Goal: Information Seeking & Learning: Learn about a topic

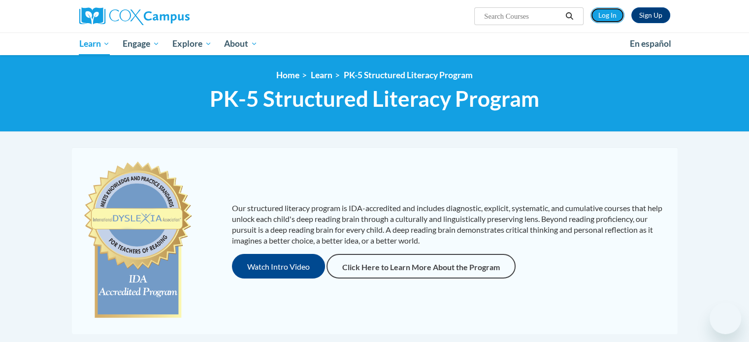
click at [616, 11] on link "Log In" at bounding box center [607, 15] width 34 height 16
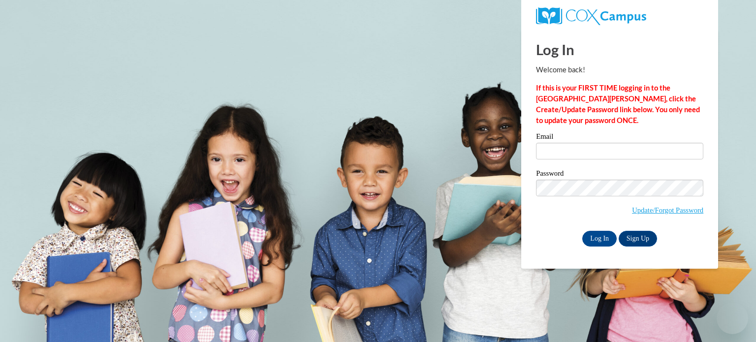
type input "wallka@wauwatosa.k12.wi.us"
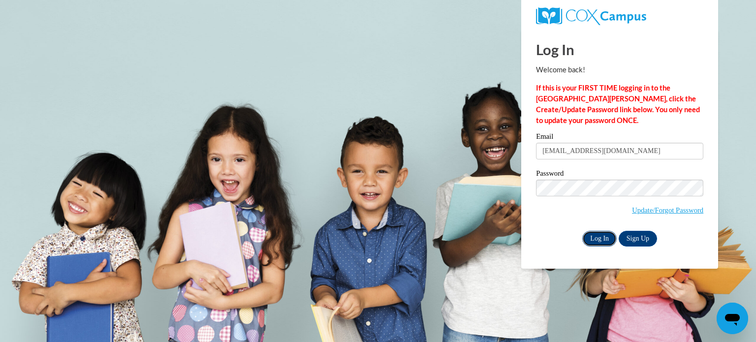
click at [590, 235] on input "Log In" at bounding box center [600, 239] width 34 height 16
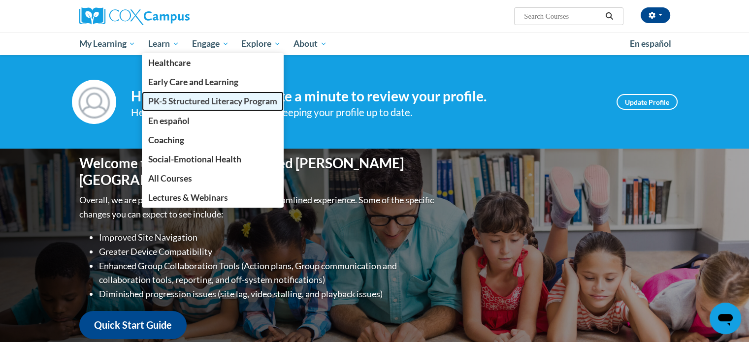
click at [159, 106] on span "PK-5 Structured Literacy Program" at bounding box center [212, 101] width 129 height 10
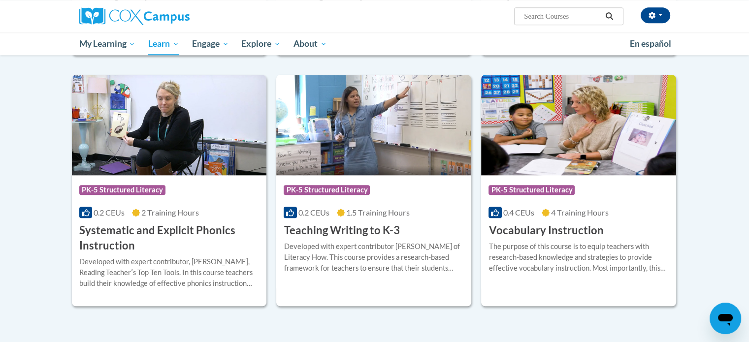
scroll to position [1080, 0]
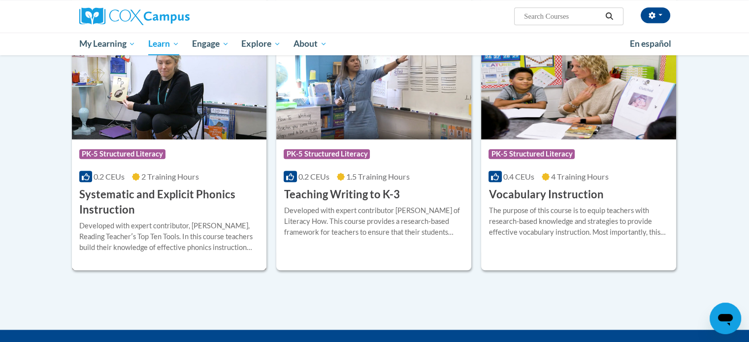
click at [181, 181] on span "2 Training Hours" at bounding box center [170, 176] width 58 height 9
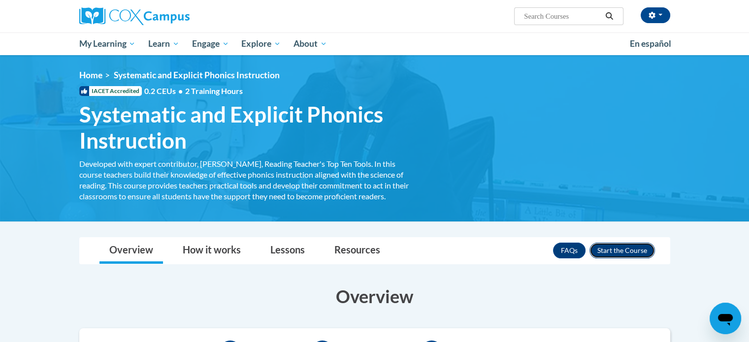
click at [626, 250] on button "Enroll" at bounding box center [623, 251] width 66 height 16
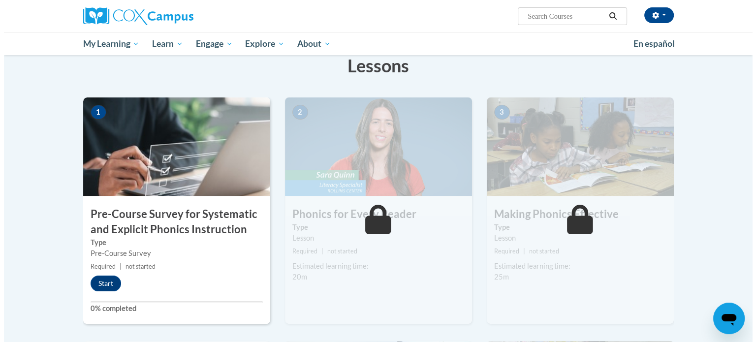
scroll to position [221, 0]
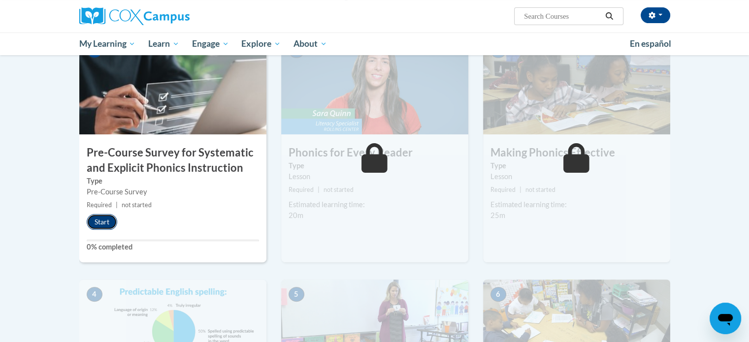
click at [105, 215] on button "Start" at bounding box center [102, 222] width 31 height 16
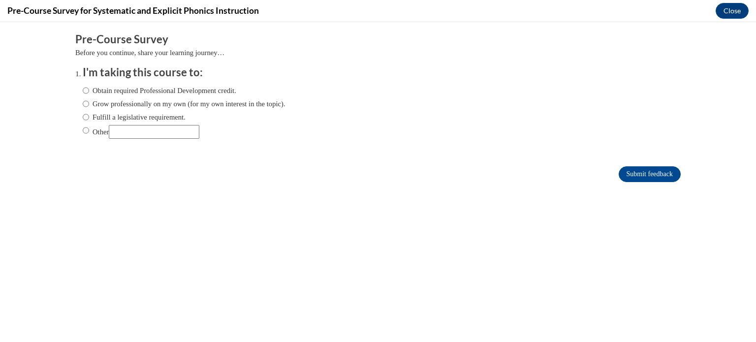
scroll to position [0, 0]
click at [83, 116] on input "Fulfill a legislative requirement." at bounding box center [86, 117] width 6 height 11
radio input "true"
click at [623, 172] on input "Submit feedback" at bounding box center [650, 174] width 62 height 16
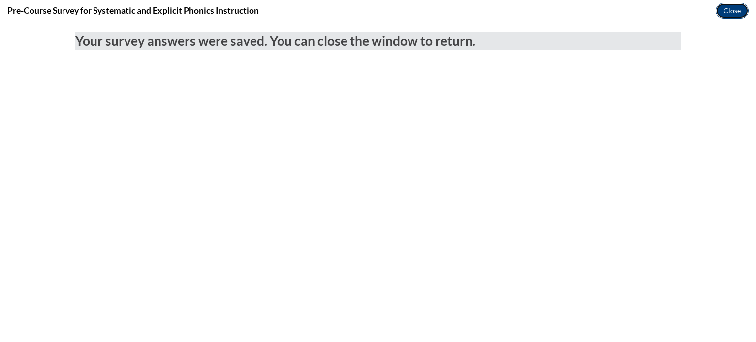
click at [729, 8] on button "Close" at bounding box center [732, 11] width 33 height 16
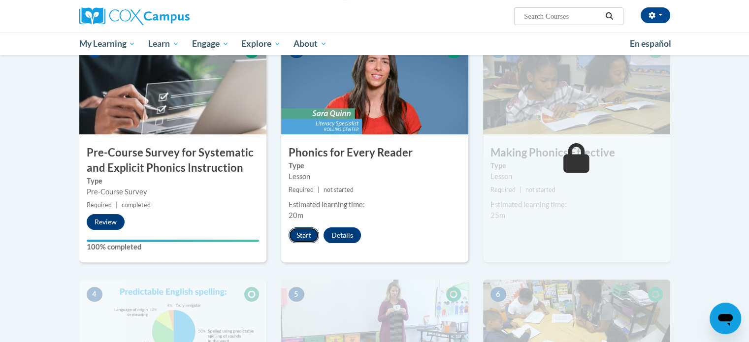
click at [302, 234] on button "Start" at bounding box center [304, 236] width 31 height 16
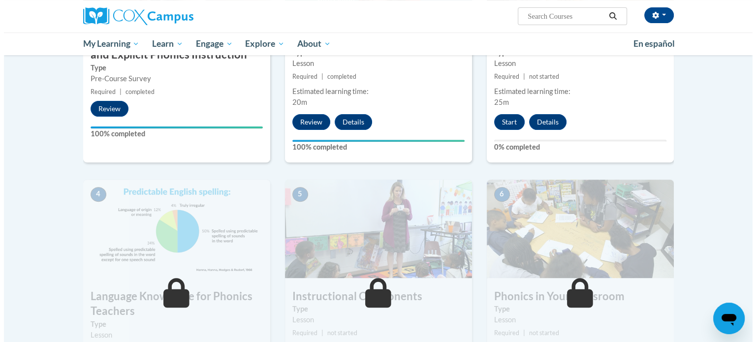
scroll to position [339, 0]
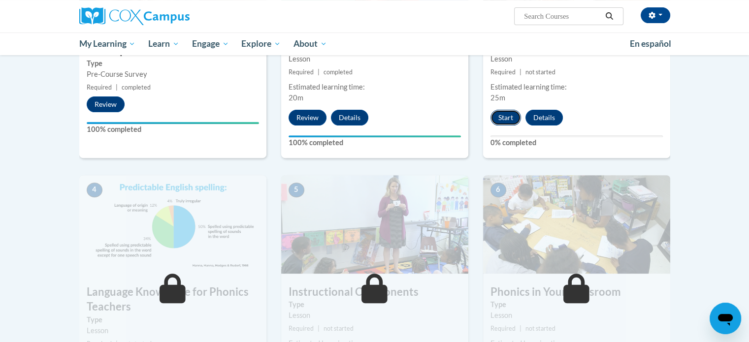
click at [499, 113] on button "Start" at bounding box center [506, 118] width 31 height 16
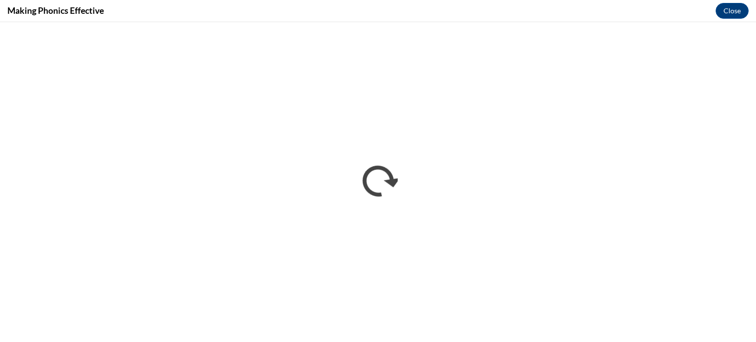
scroll to position [0, 0]
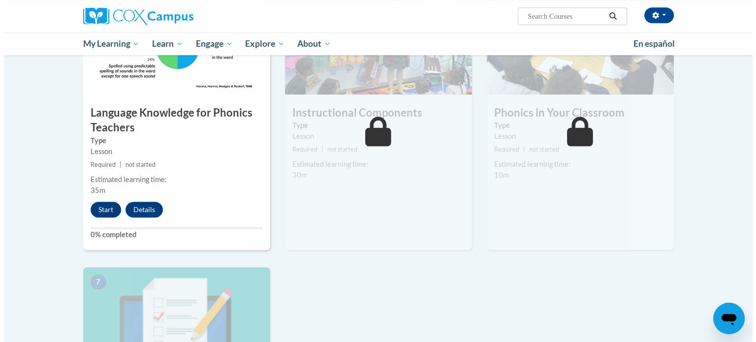
scroll to position [545, 0]
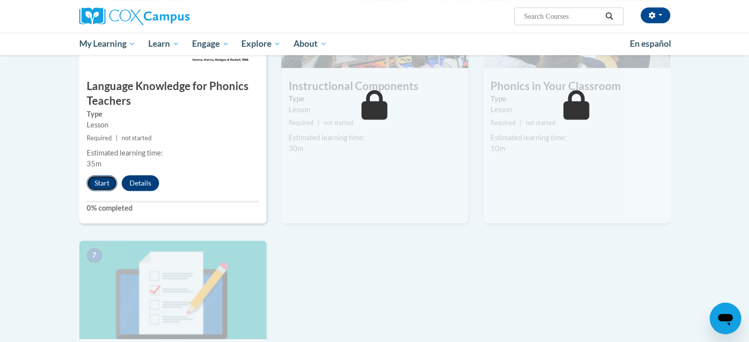
click at [102, 177] on button "Start" at bounding box center [102, 183] width 31 height 16
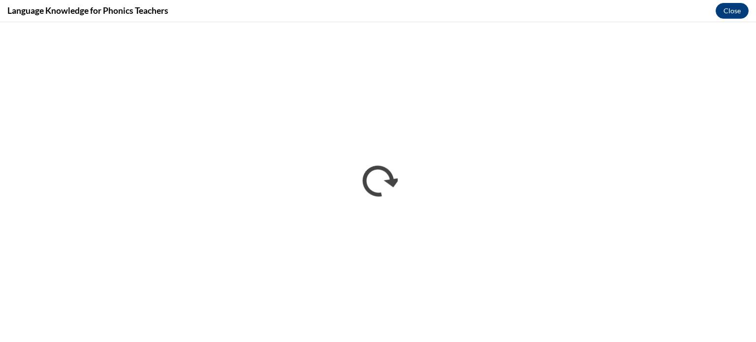
scroll to position [0, 0]
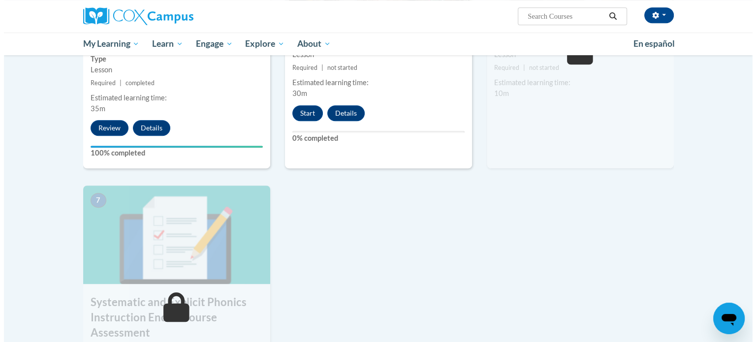
scroll to position [439, 0]
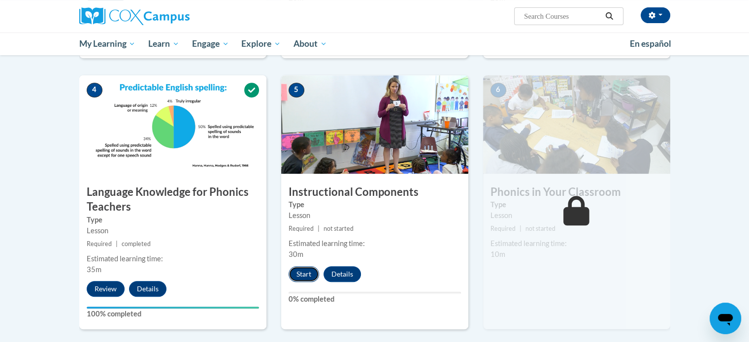
click at [302, 277] on button "Start" at bounding box center [304, 274] width 31 height 16
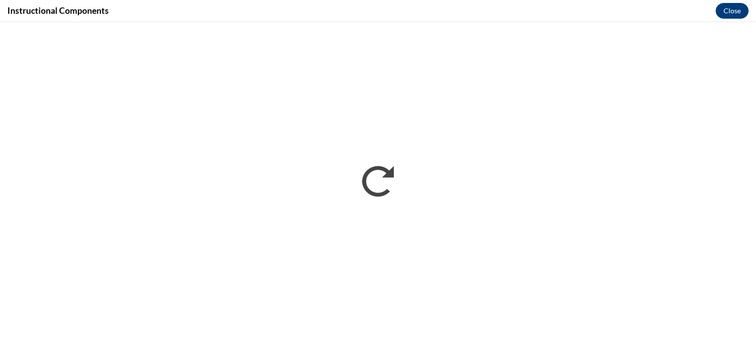
scroll to position [0, 0]
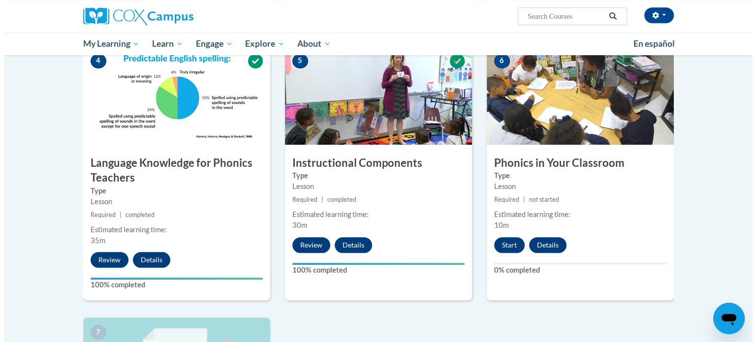
scroll to position [466, 0]
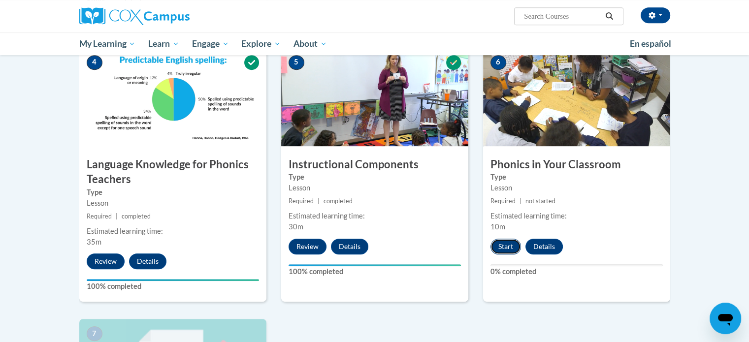
click at [499, 248] on button "Start" at bounding box center [506, 247] width 31 height 16
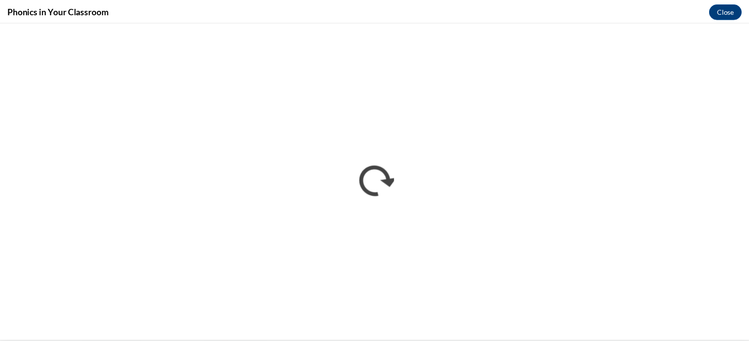
scroll to position [0, 0]
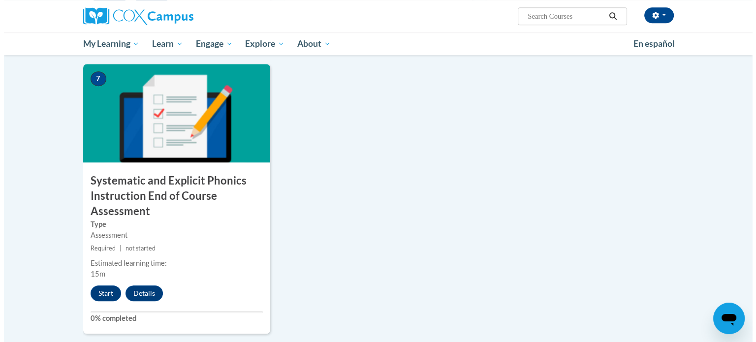
scroll to position [719, 0]
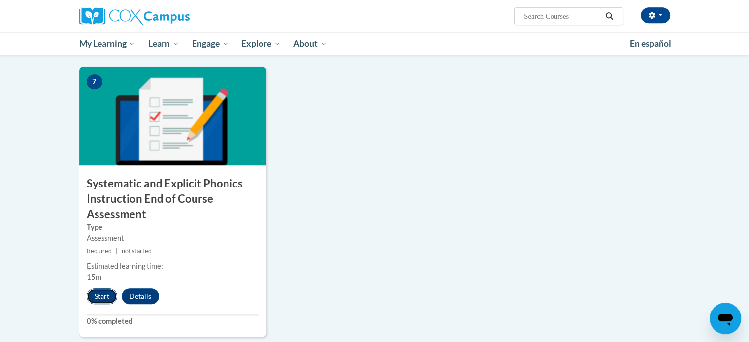
click at [103, 291] on button "Start" at bounding box center [102, 297] width 31 height 16
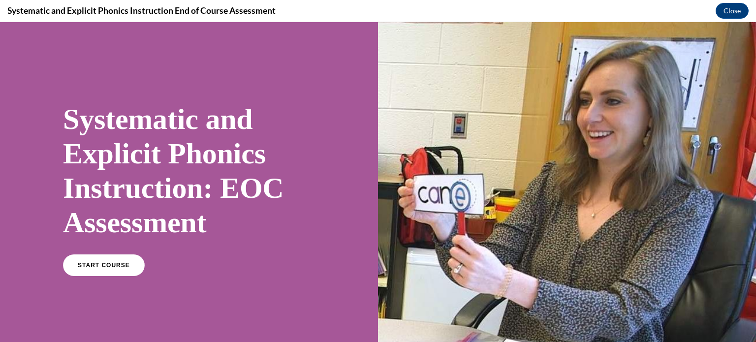
scroll to position [0, 0]
click at [85, 264] on span "START COURSE" at bounding box center [103, 265] width 55 height 7
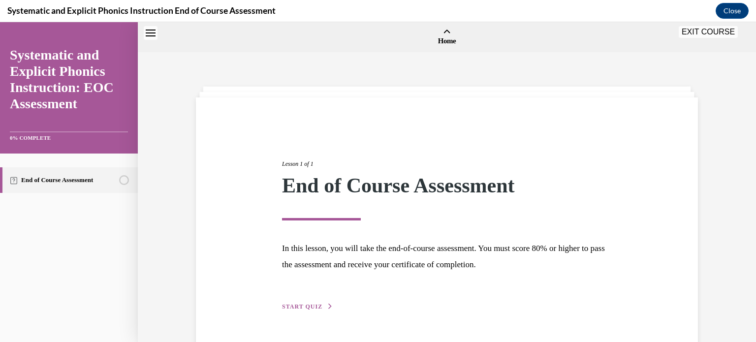
scroll to position [31, 0]
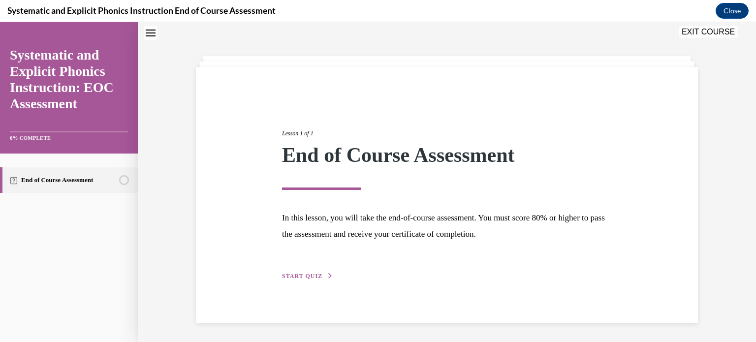
click at [295, 280] on button "START QUIZ" at bounding box center [307, 276] width 51 height 9
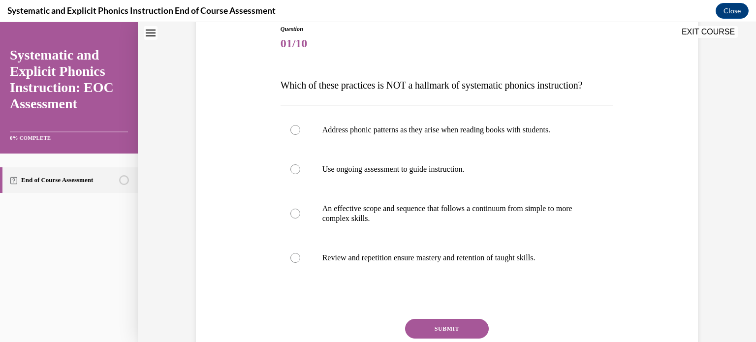
scroll to position [120, 0]
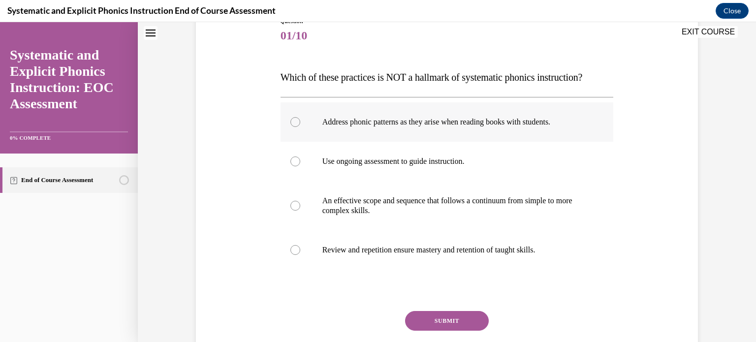
click at [292, 122] on div at bounding box center [296, 122] width 10 height 10
click at [453, 318] on button "SUBMIT" at bounding box center [447, 321] width 84 height 20
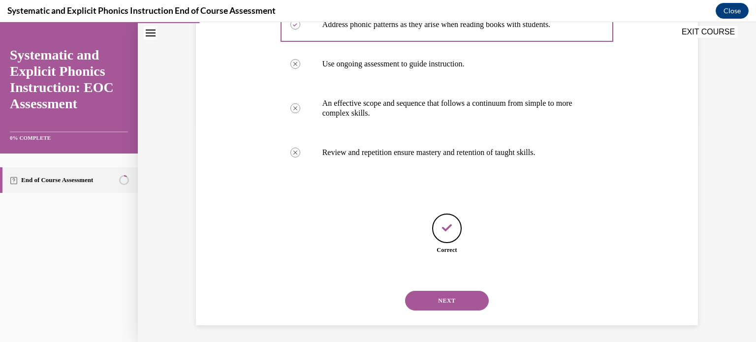
scroll to position [220, 0]
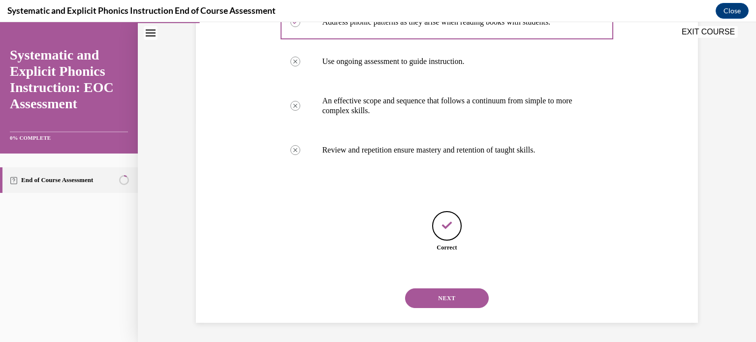
click at [451, 295] on button "NEXT" at bounding box center [447, 299] width 84 height 20
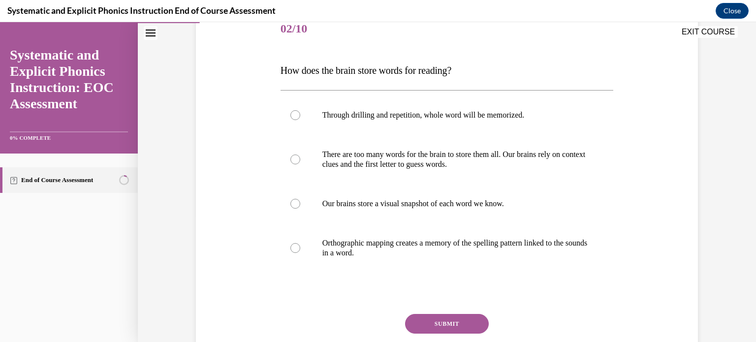
scroll to position [130, 0]
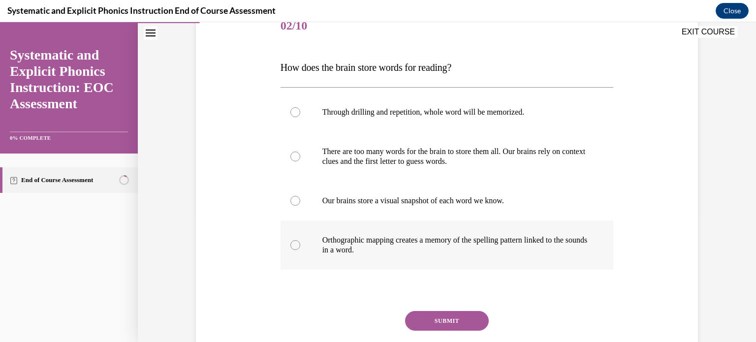
click at [292, 246] on div at bounding box center [296, 245] width 10 height 10
click at [446, 323] on button "SUBMIT" at bounding box center [447, 321] width 84 height 20
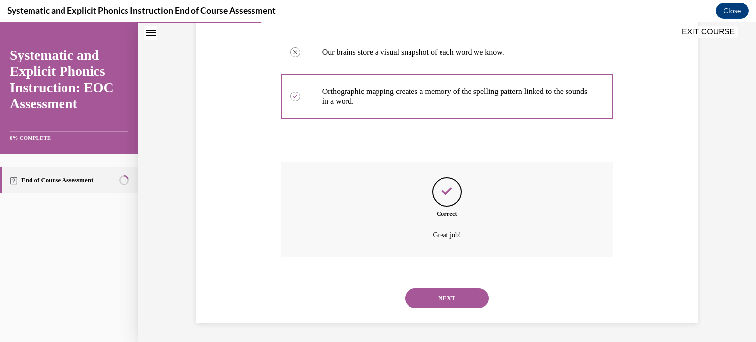
click at [459, 295] on button "NEXT" at bounding box center [447, 299] width 84 height 20
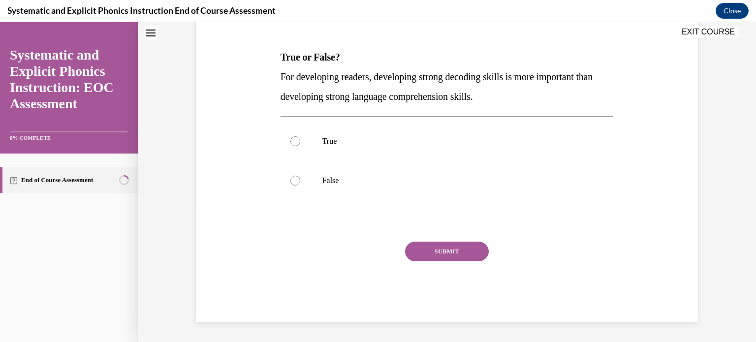
scroll to position [30, 0]
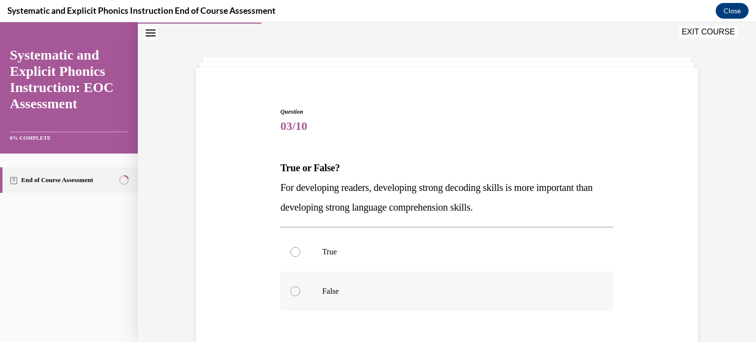
click at [292, 289] on div at bounding box center [296, 292] width 10 height 10
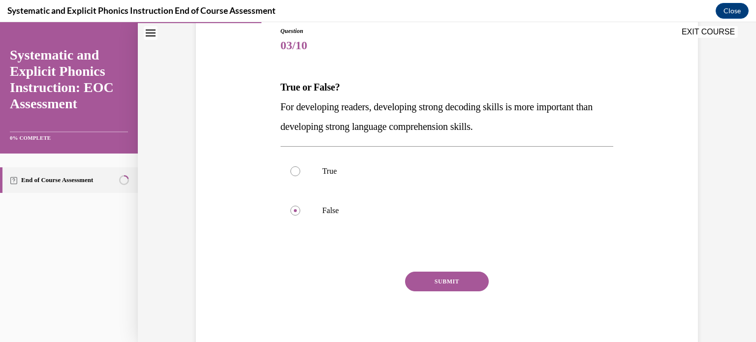
click at [467, 277] on button "SUBMIT" at bounding box center [447, 282] width 84 height 20
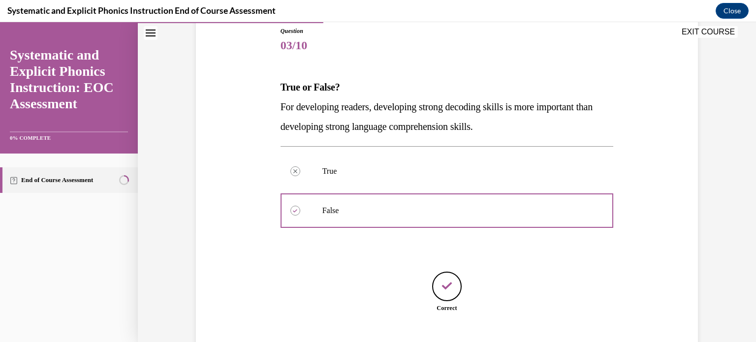
scroll to position [171, 0]
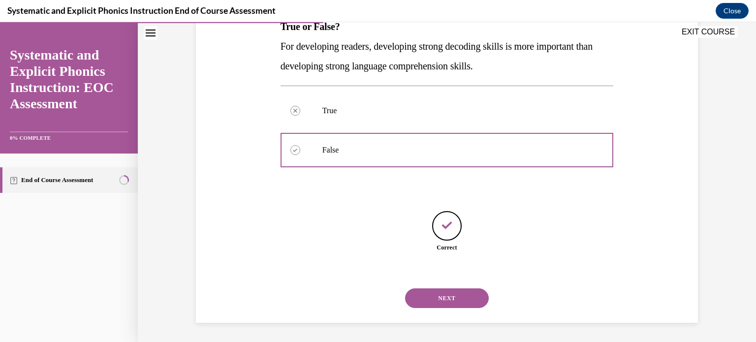
click at [444, 293] on button "NEXT" at bounding box center [447, 299] width 84 height 20
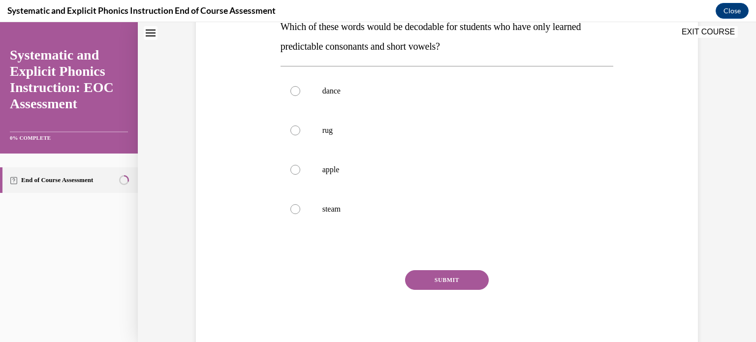
scroll to position [30, 0]
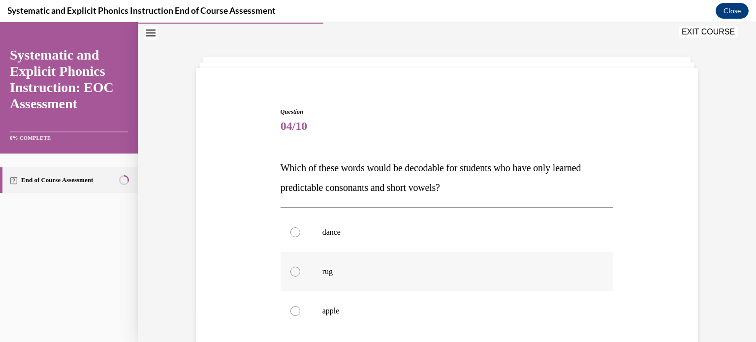
click at [294, 269] on div at bounding box center [296, 272] width 10 height 10
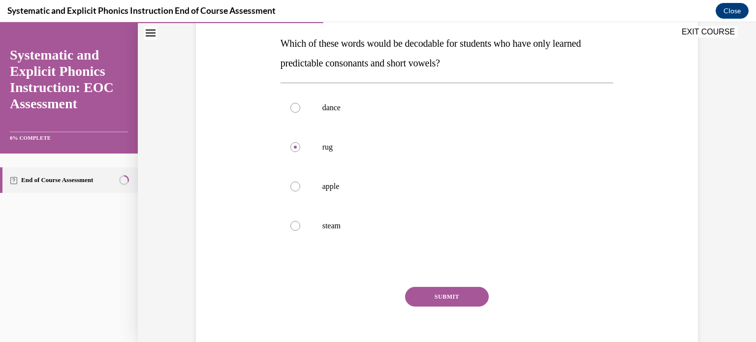
scroll to position [169, 0]
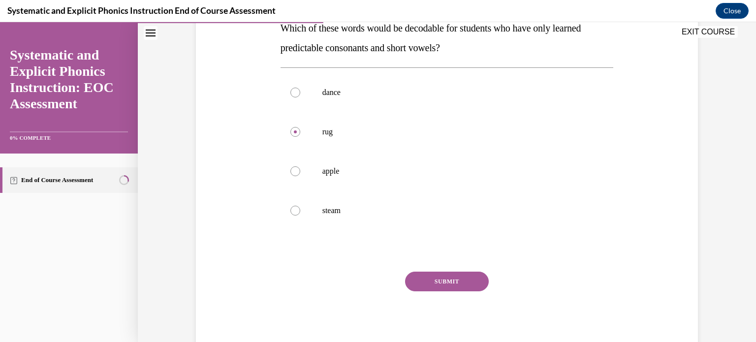
click at [421, 284] on button "SUBMIT" at bounding box center [447, 282] width 84 height 20
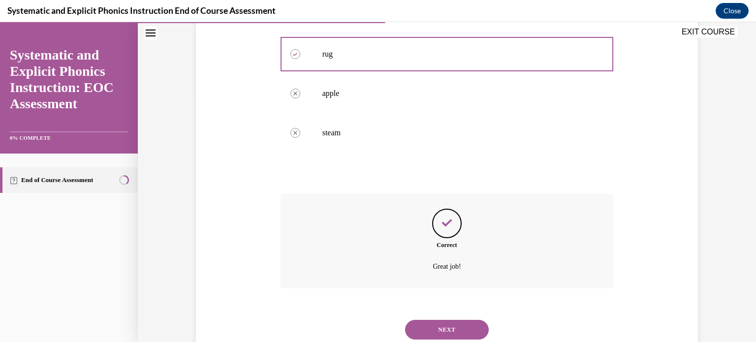
scroll to position [279, 0]
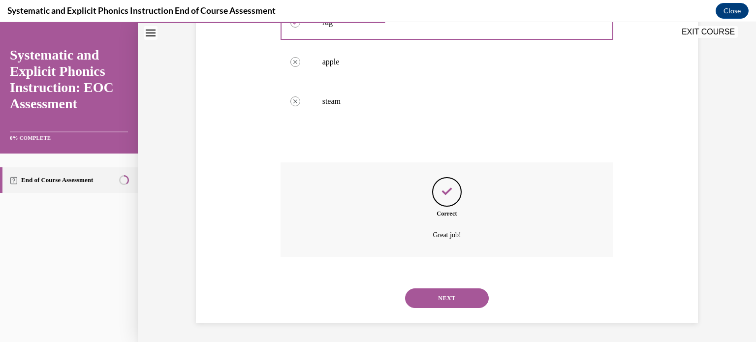
click at [457, 297] on button "NEXT" at bounding box center [447, 299] width 84 height 20
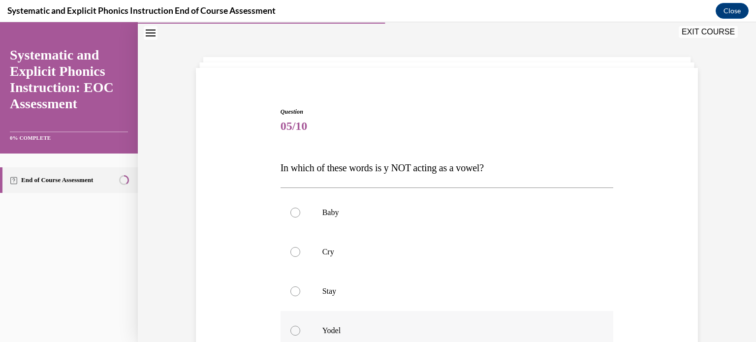
click at [292, 328] on div at bounding box center [296, 331] width 10 height 10
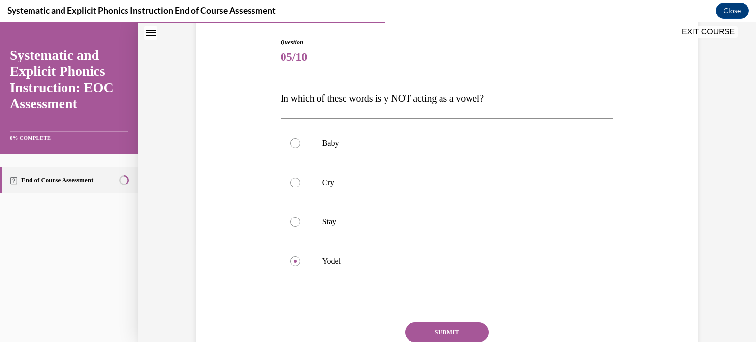
scroll to position [150, 0]
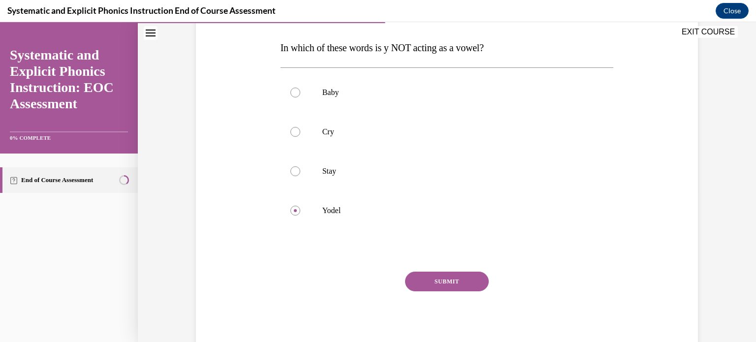
click at [485, 278] on div "SUBMIT" at bounding box center [447, 296] width 333 height 49
click at [453, 284] on button "SUBMIT" at bounding box center [447, 282] width 84 height 20
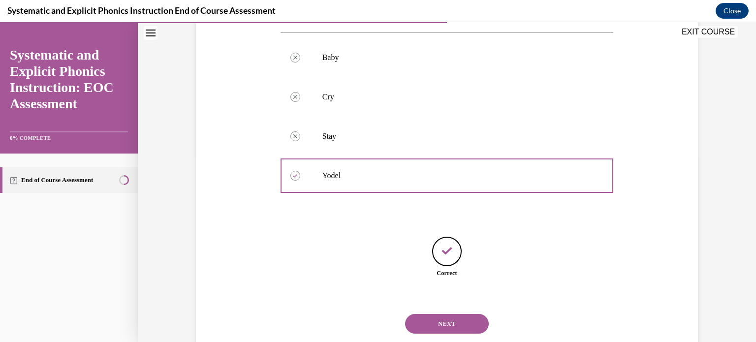
scroll to position [210, 0]
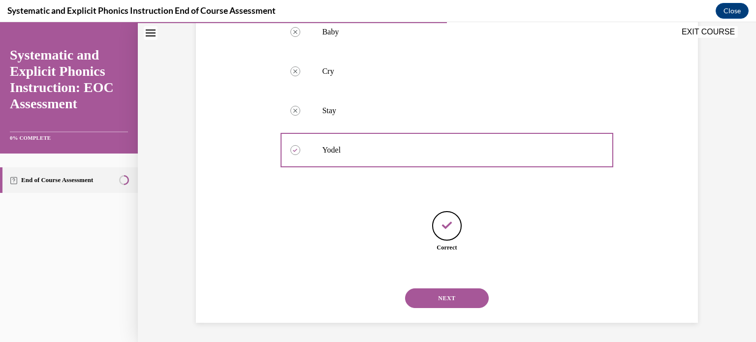
click at [459, 300] on button "NEXT" at bounding box center [447, 299] width 84 height 20
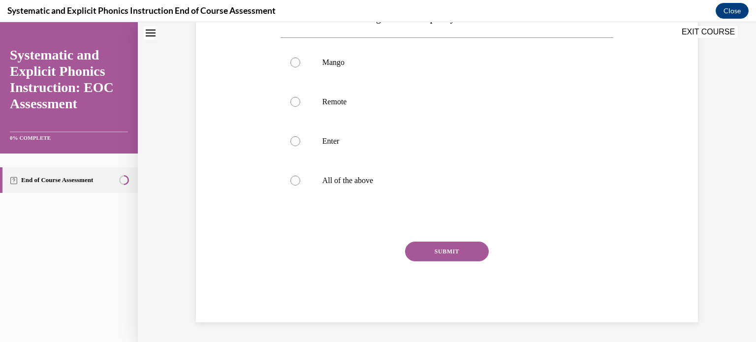
scroll to position [30, 0]
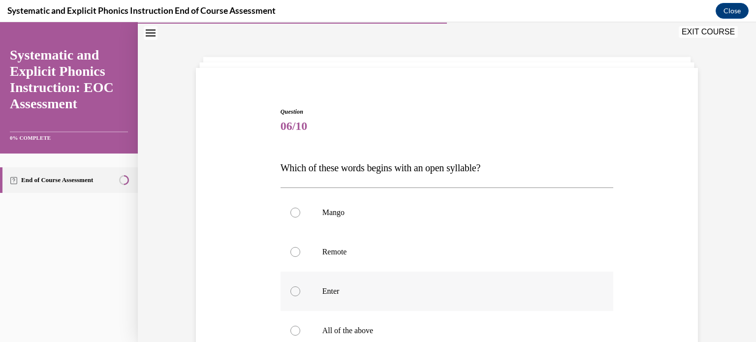
click at [290, 299] on div at bounding box center [447, 291] width 333 height 39
click at [295, 248] on div at bounding box center [296, 252] width 10 height 10
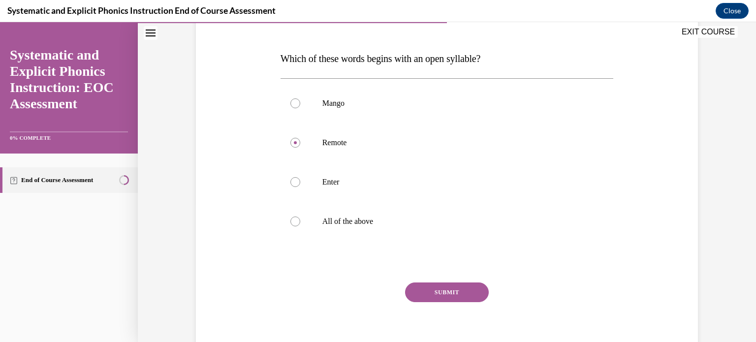
scroll to position [150, 0]
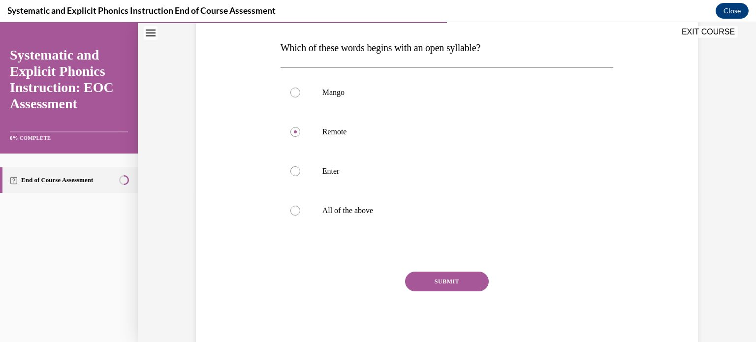
click at [430, 277] on button "SUBMIT" at bounding box center [447, 282] width 84 height 20
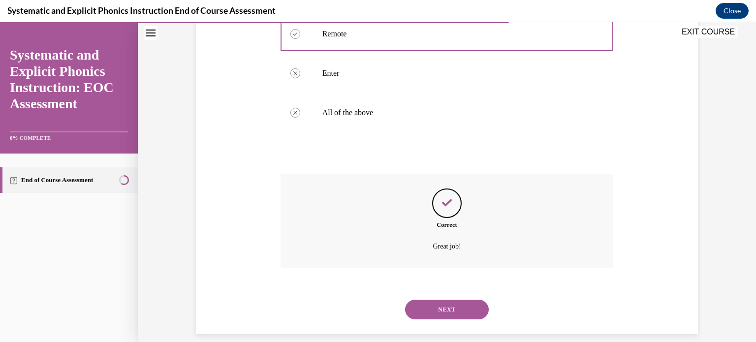
scroll to position [259, 0]
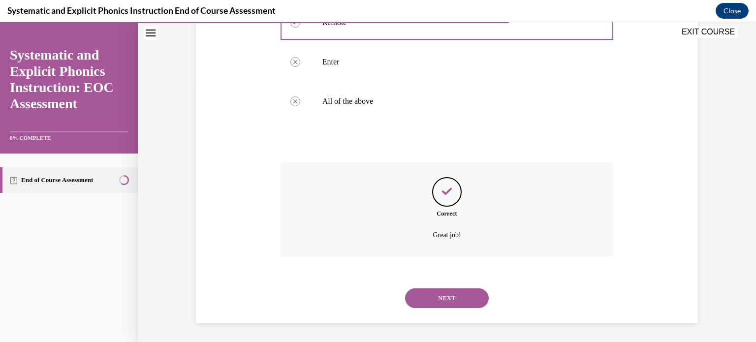
click at [455, 302] on button "NEXT" at bounding box center [447, 299] width 84 height 20
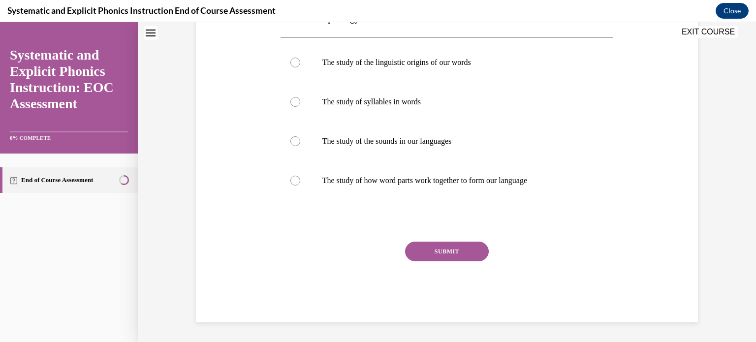
scroll to position [30, 0]
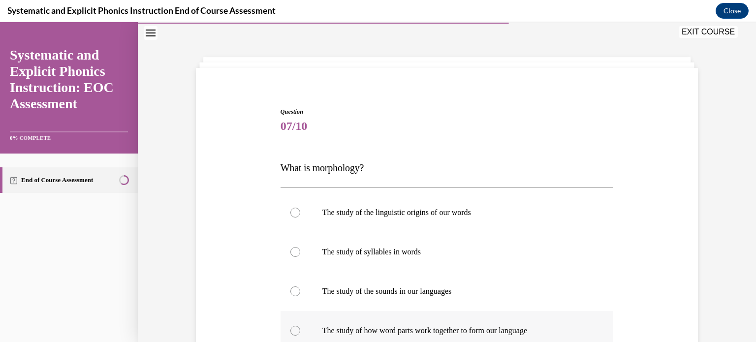
click at [292, 334] on div at bounding box center [296, 331] width 10 height 10
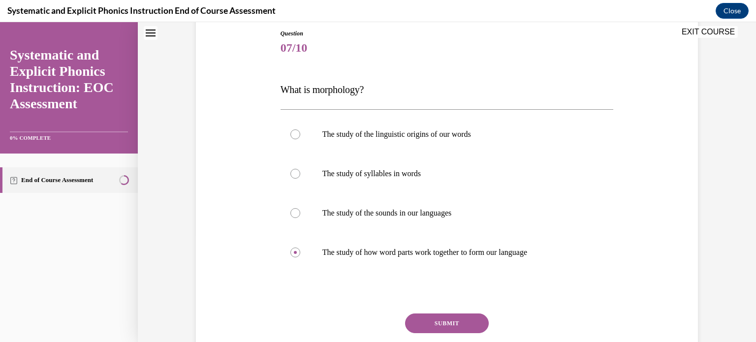
scroll to position [150, 0]
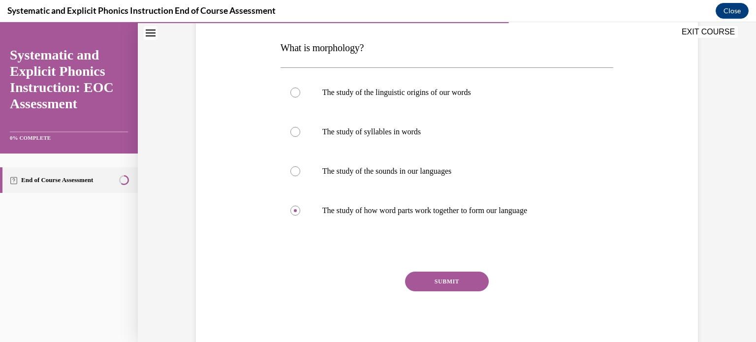
click at [448, 278] on button "SUBMIT" at bounding box center [447, 282] width 84 height 20
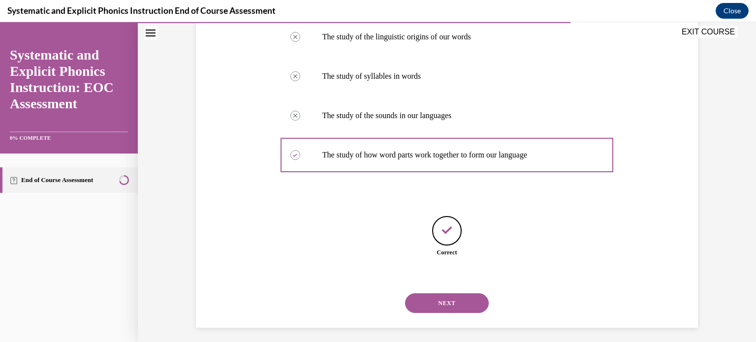
scroll to position [210, 0]
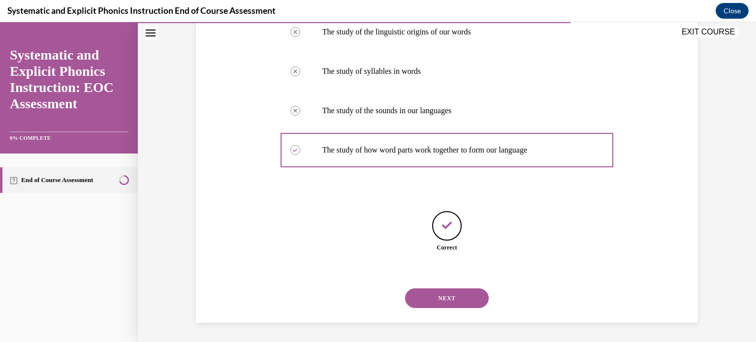
click at [439, 295] on button "NEXT" at bounding box center [447, 299] width 84 height 20
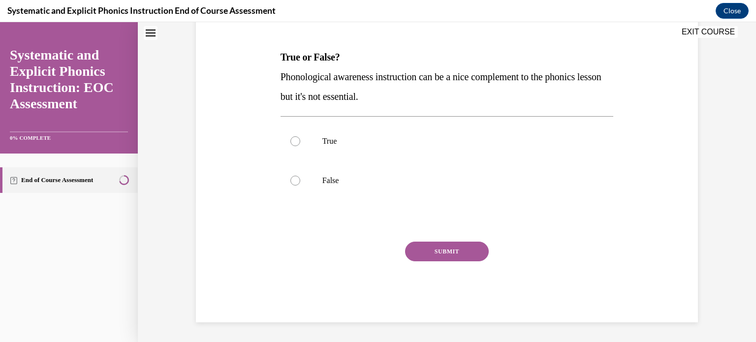
scroll to position [30, 0]
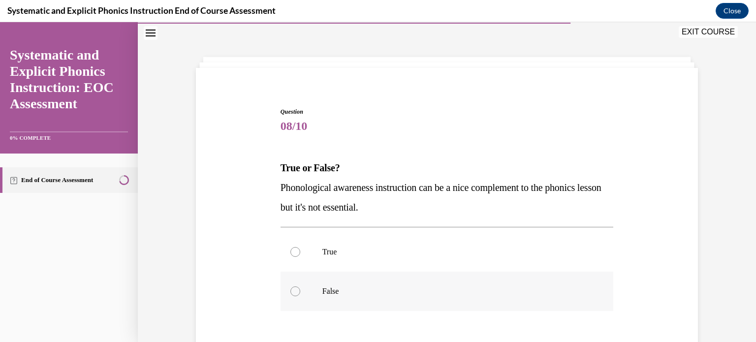
click at [291, 292] on div at bounding box center [296, 292] width 10 height 10
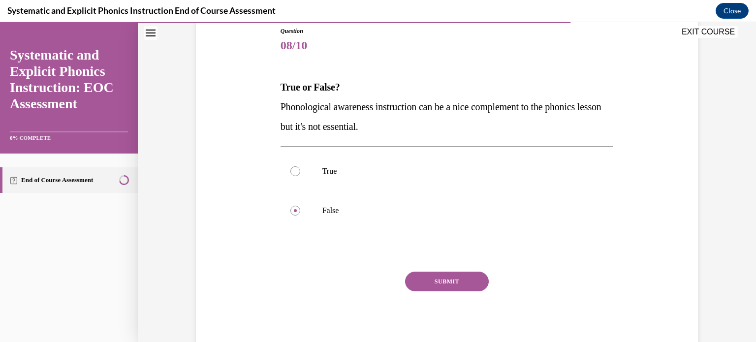
click at [471, 284] on button "SUBMIT" at bounding box center [447, 282] width 84 height 20
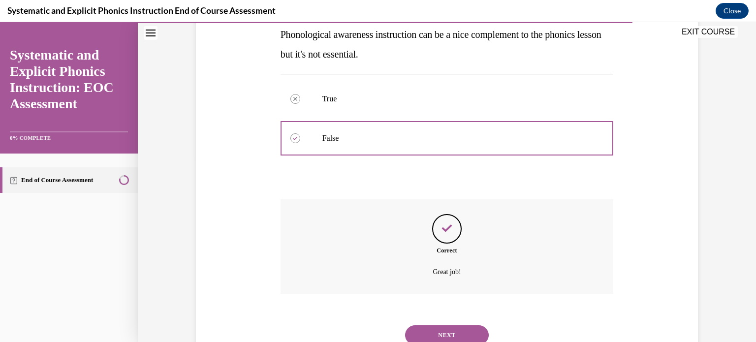
scroll to position [220, 0]
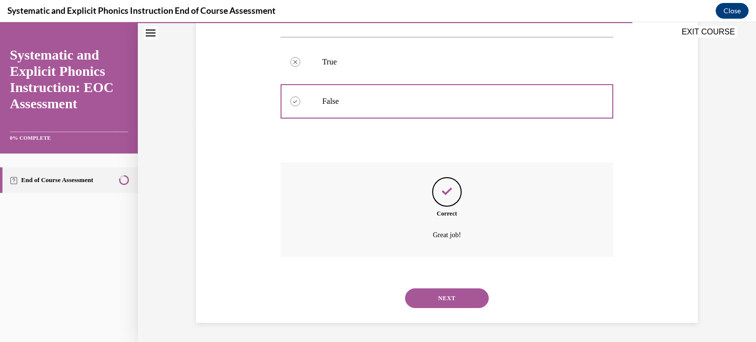
click at [454, 305] on button "NEXT" at bounding box center [447, 299] width 84 height 20
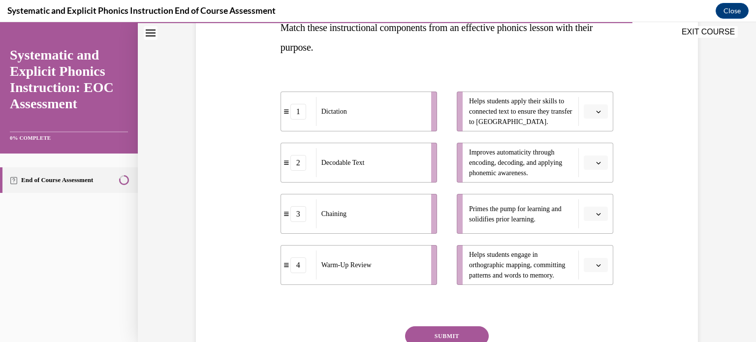
scroll to position [165, 0]
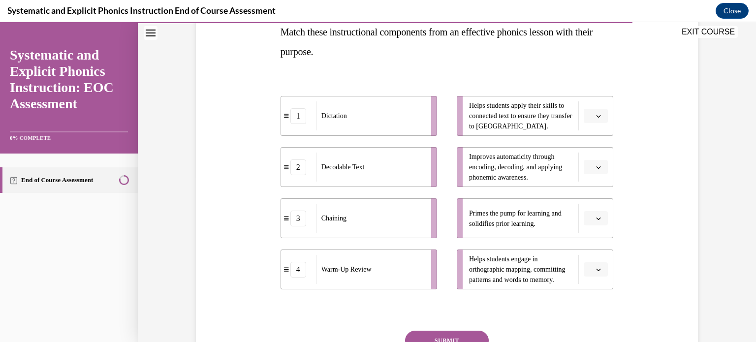
click at [596, 118] on icon "button" at bounding box center [598, 116] width 5 height 5
click at [593, 180] on div "2" at bounding box center [591, 177] width 25 height 20
click at [596, 165] on icon "button" at bounding box center [598, 167] width 5 height 5
click at [592, 227] on div "2" at bounding box center [591, 229] width 25 height 20
click at [595, 265] on button "button" at bounding box center [596, 269] width 24 height 15
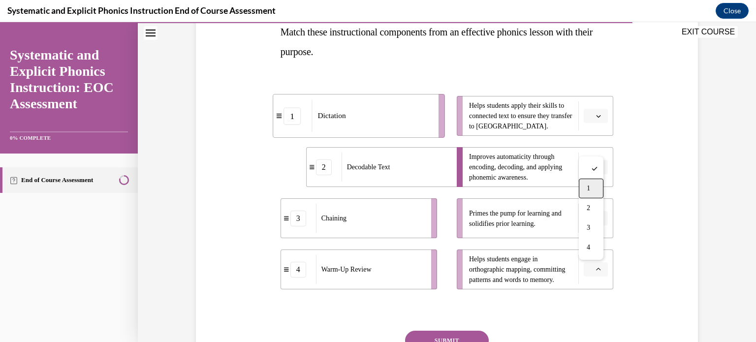
click at [590, 191] on span "1" at bounding box center [588, 189] width 3 height 8
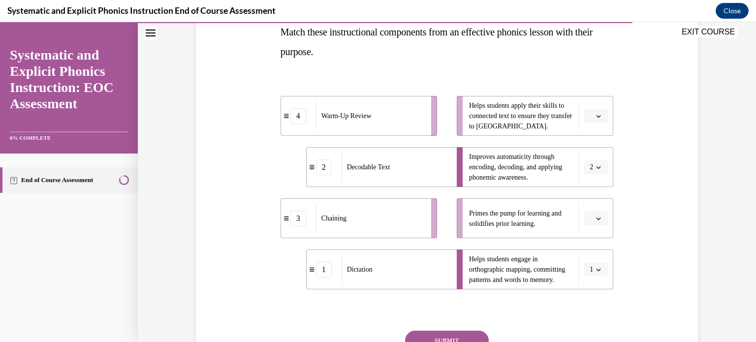
click at [591, 217] on button "button" at bounding box center [596, 218] width 24 height 15
click at [590, 315] on span "4" at bounding box center [588, 319] width 3 height 8
click at [595, 113] on span "button" at bounding box center [598, 116] width 7 height 7
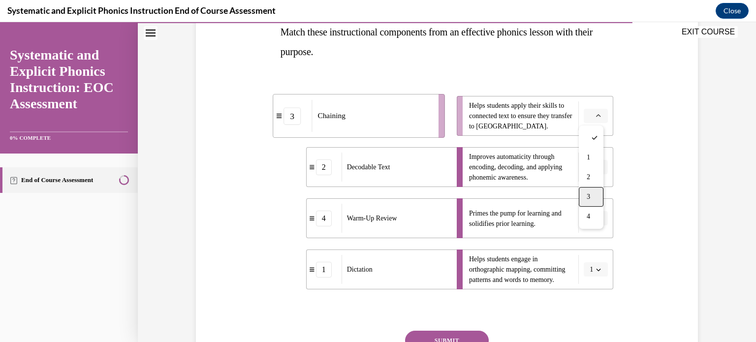
click at [594, 197] on div "3" at bounding box center [591, 197] width 25 height 20
click at [468, 336] on button "SUBMIT" at bounding box center [447, 341] width 84 height 20
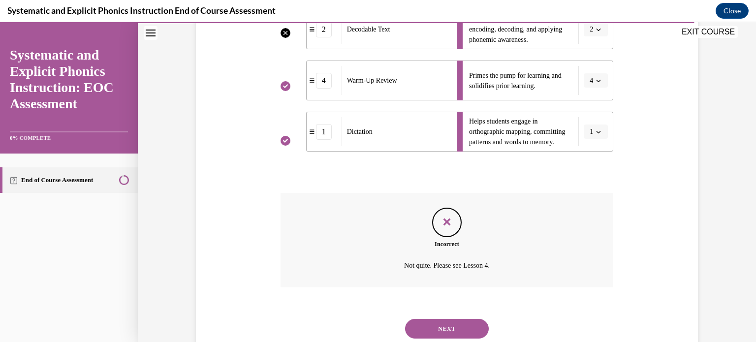
scroll to position [334, 0]
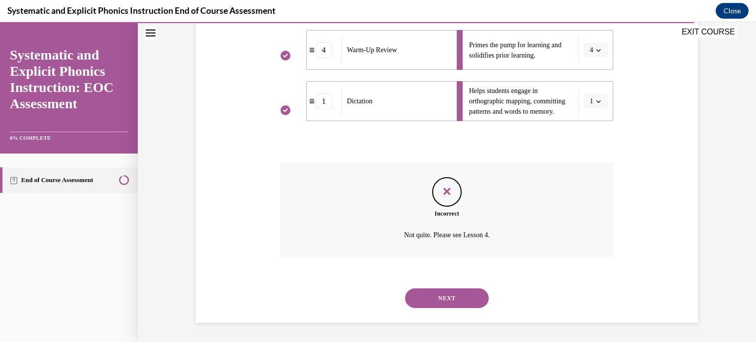
click at [431, 295] on button "NEXT" at bounding box center [447, 299] width 84 height 20
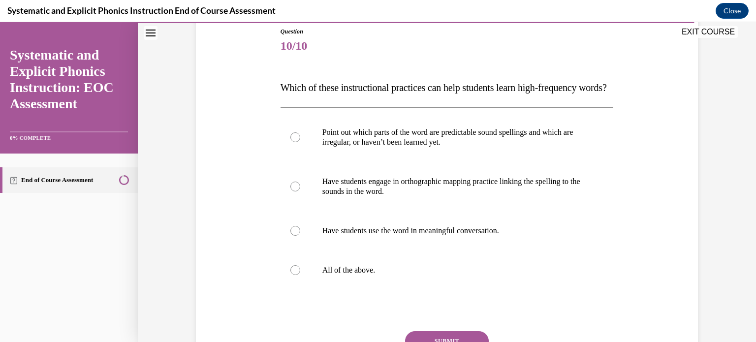
scroll to position [112, 0]
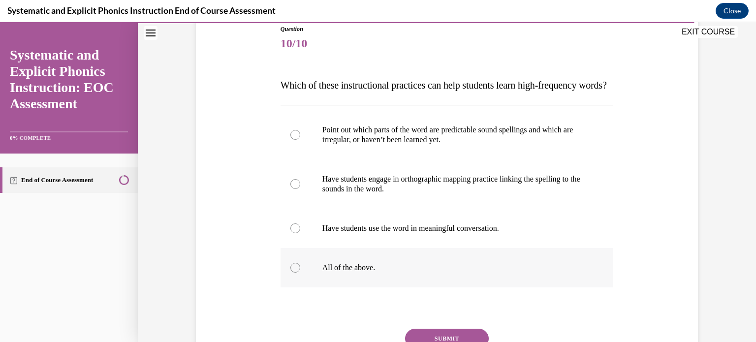
click at [292, 273] on div at bounding box center [296, 268] width 10 height 10
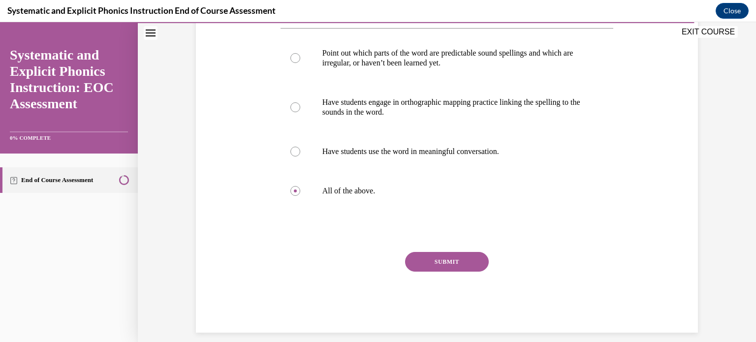
click at [457, 272] on button "SUBMIT" at bounding box center [447, 262] width 84 height 20
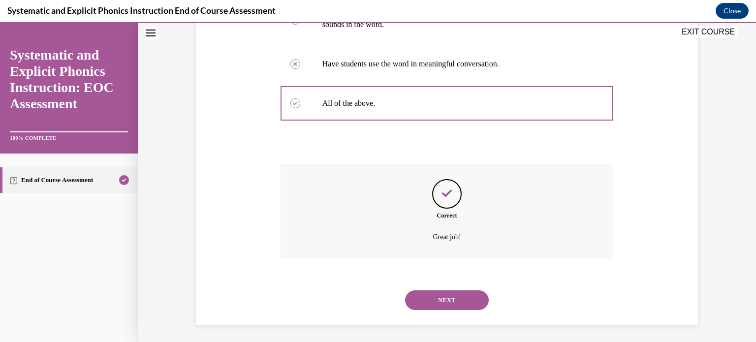
scroll to position [298, 0]
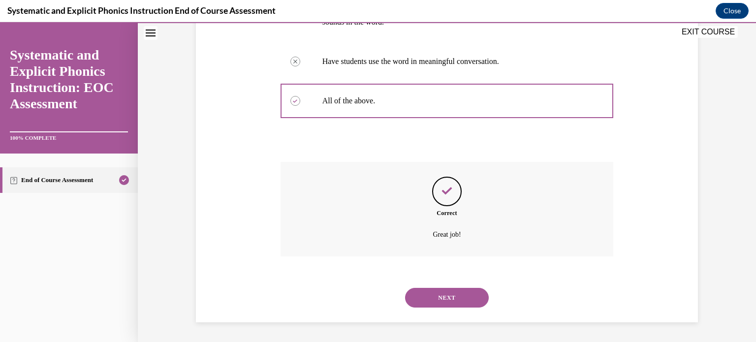
click at [457, 293] on button "NEXT" at bounding box center [447, 298] width 84 height 20
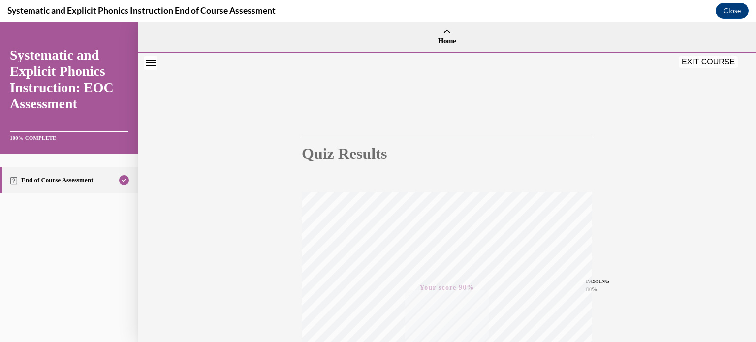
scroll to position [184, 0]
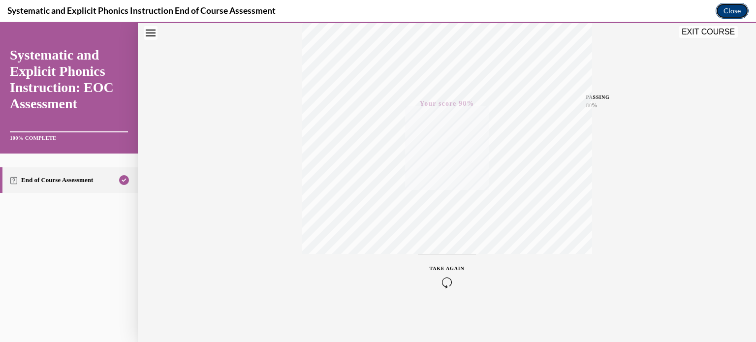
click at [727, 15] on button "Close" at bounding box center [732, 11] width 33 height 16
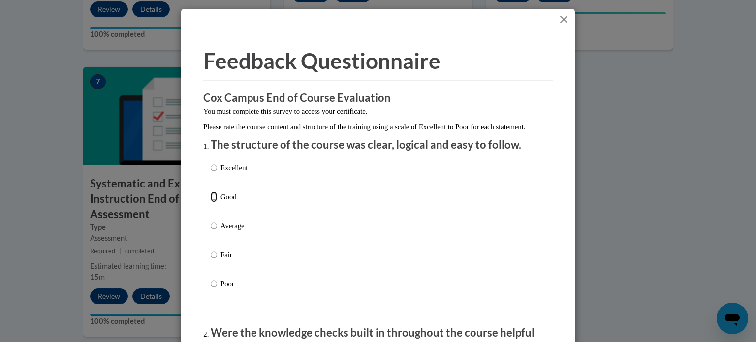
click at [211, 202] on input "Good" at bounding box center [214, 197] width 6 height 11
radio input "true"
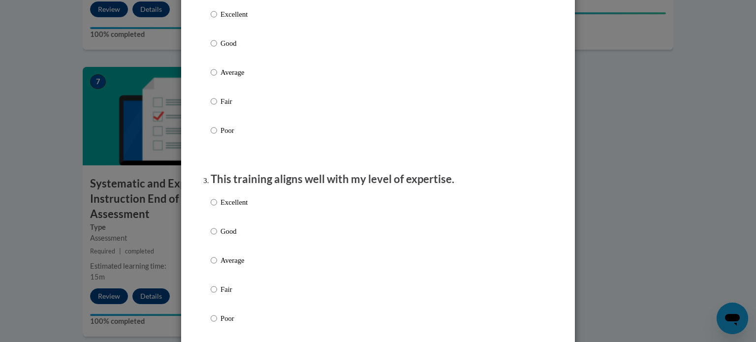
scroll to position [324, 0]
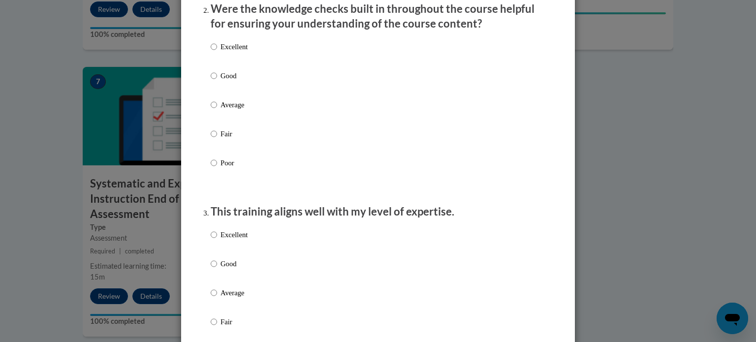
click at [215, 88] on label "Good" at bounding box center [229, 83] width 37 height 27
click at [215, 81] on input "Good" at bounding box center [214, 75] width 6 height 11
radio input "true"
click at [212, 269] on input "Good" at bounding box center [214, 264] width 6 height 11
radio input "true"
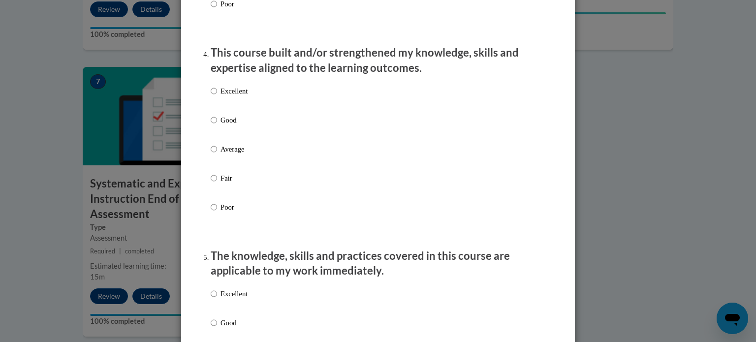
scroll to position [681, 0]
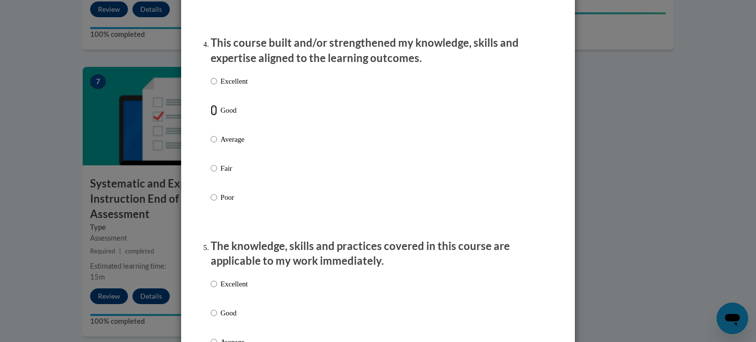
click at [211, 116] on input "Good" at bounding box center [214, 110] width 6 height 11
radio input "true"
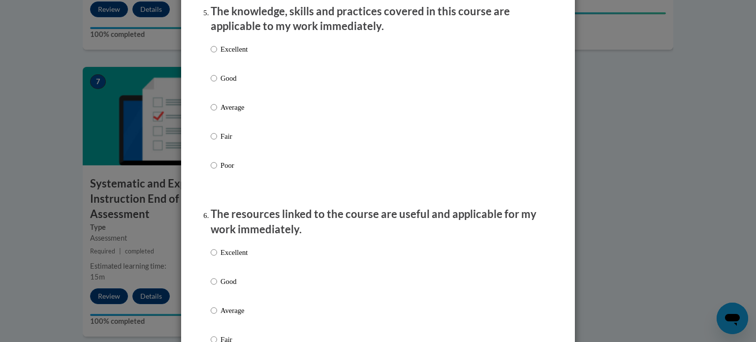
scroll to position [936, 0]
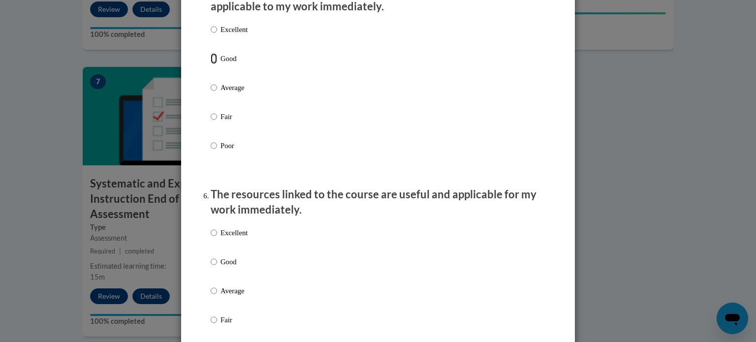
click at [211, 64] on input "Good" at bounding box center [214, 58] width 6 height 11
radio input "true"
click at [211, 267] on input "Good" at bounding box center [214, 262] width 6 height 11
radio input "true"
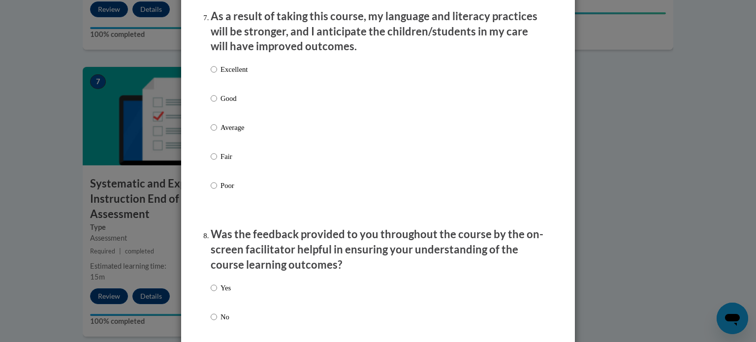
scroll to position [1300, 0]
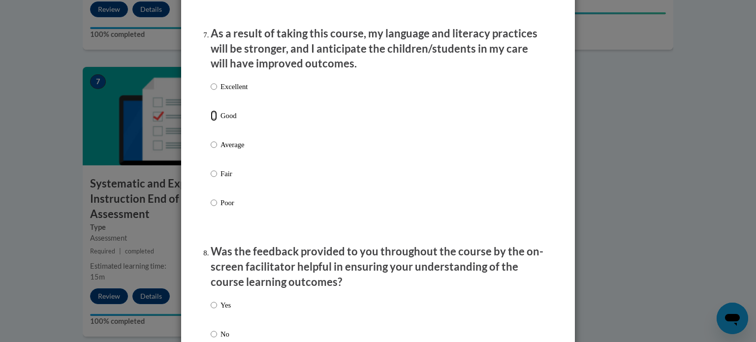
drag, startPoint x: 208, startPoint y: 129, endPoint x: 209, endPoint y: 165, distance: 36.5
click at [211, 121] on input "Good" at bounding box center [214, 115] width 6 height 11
radio input "true"
click at [211, 311] on input "Yes" at bounding box center [214, 305] width 6 height 11
radio input "true"
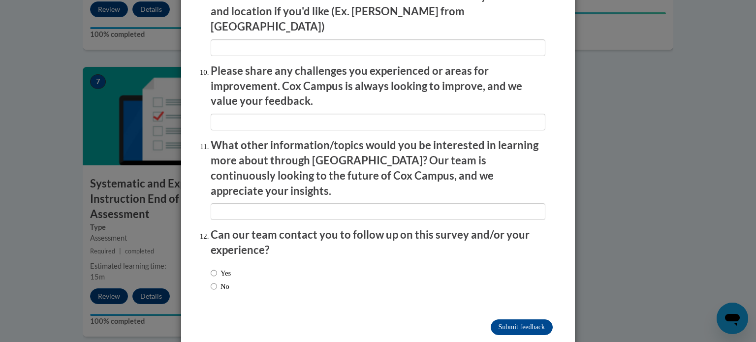
scroll to position [1708, 0]
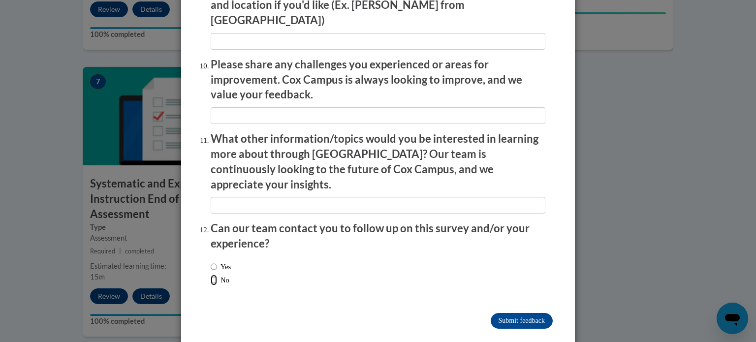
click at [211, 275] on input "No" at bounding box center [214, 280] width 6 height 11
radio input "true"
click at [513, 313] on input "Submit feedback" at bounding box center [522, 321] width 62 height 16
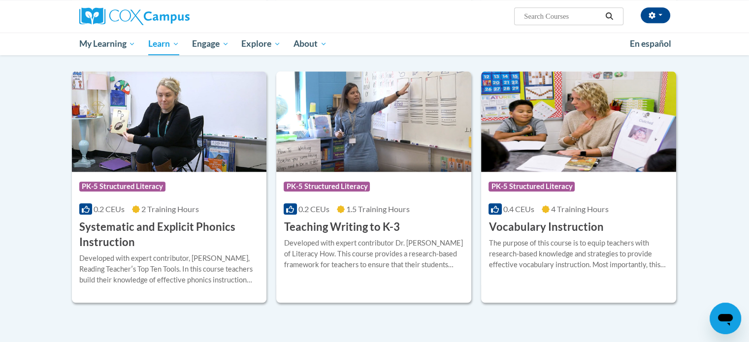
scroll to position [1046, 0]
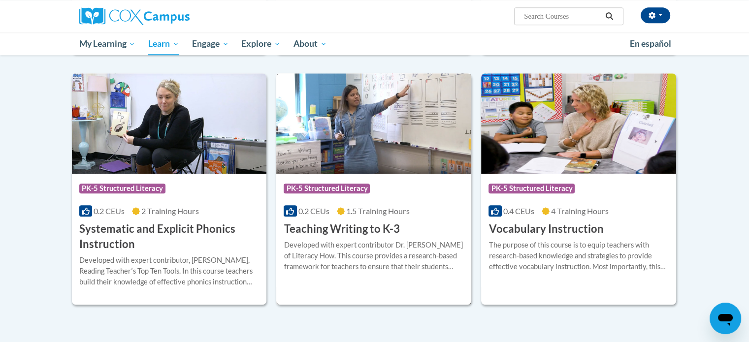
click at [372, 229] on h3 "Teaching Writing to K-3" at bounding box center [342, 229] width 116 height 15
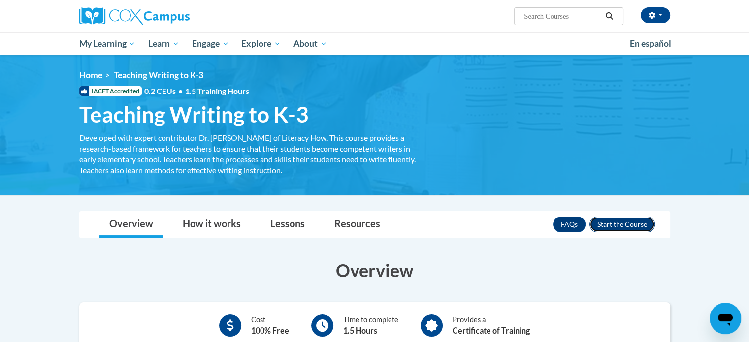
click at [623, 223] on button "Enroll" at bounding box center [623, 225] width 66 height 16
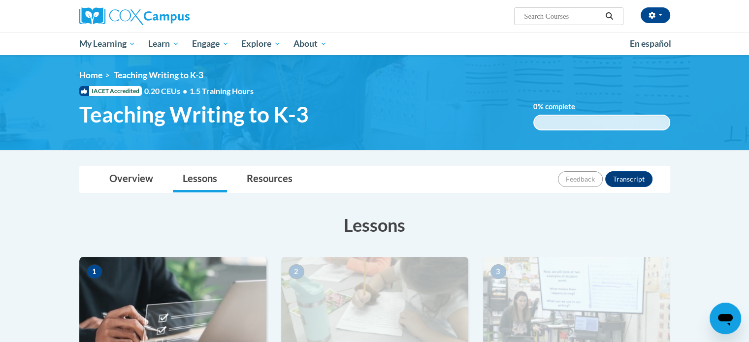
click at [156, 289] on img at bounding box center [172, 306] width 187 height 98
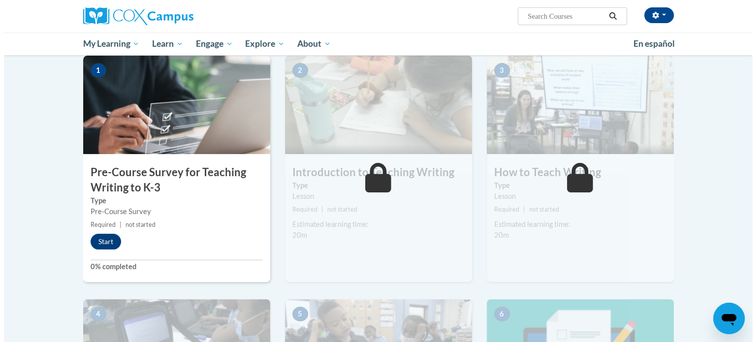
scroll to position [209, 0]
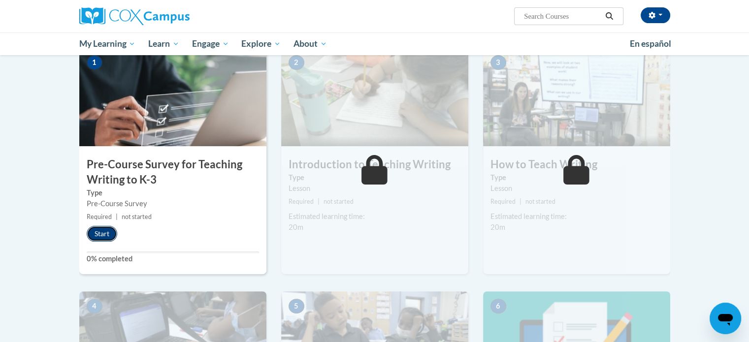
click at [101, 234] on button "Start" at bounding box center [102, 234] width 31 height 16
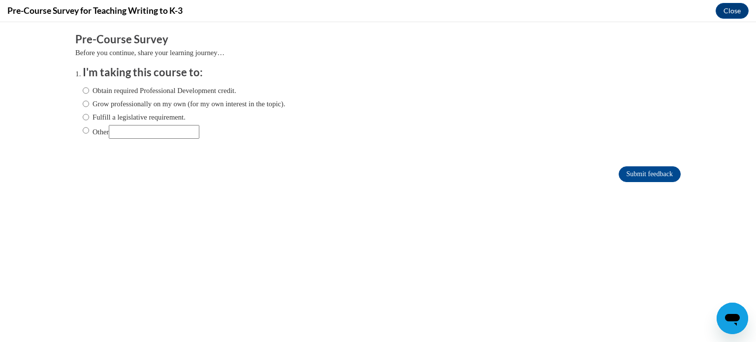
scroll to position [0, 0]
click at [85, 117] on label "Fulfill a legislative requirement." at bounding box center [134, 117] width 103 height 11
click at [85, 117] on input "Fulfill a legislative requirement." at bounding box center [86, 117] width 6 height 11
radio input "true"
click at [623, 175] on input "Submit feedback" at bounding box center [650, 174] width 62 height 16
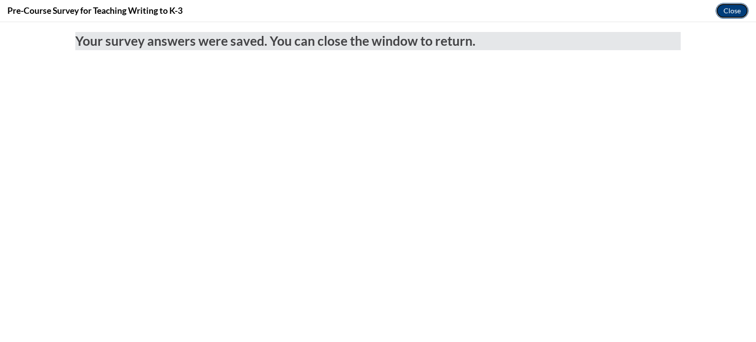
click at [732, 7] on button "Close" at bounding box center [732, 11] width 33 height 16
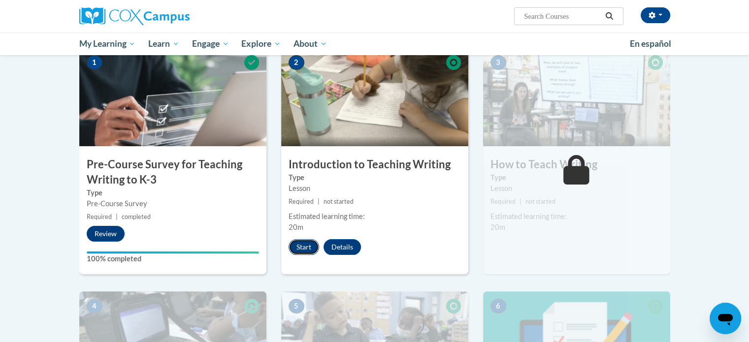
click at [304, 246] on button "Start" at bounding box center [304, 247] width 31 height 16
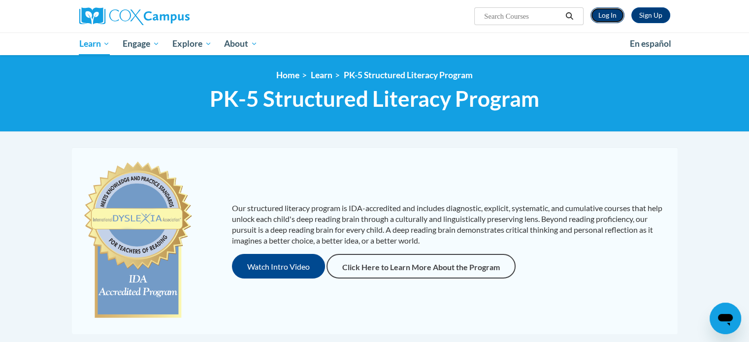
click at [603, 16] on link "Log In" at bounding box center [607, 15] width 34 height 16
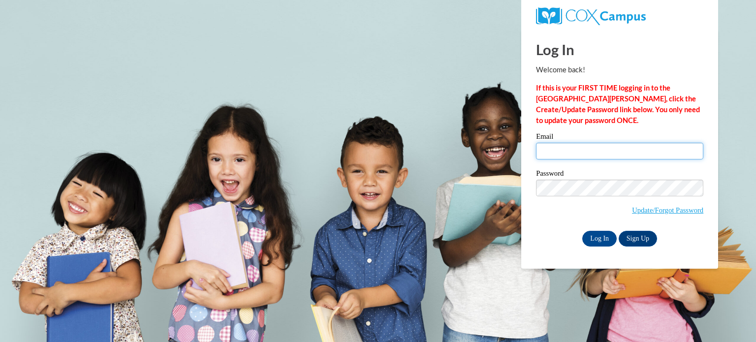
click at [557, 155] on input "Email" at bounding box center [619, 151] width 167 height 17
type input "[EMAIL_ADDRESS][DOMAIN_NAME]"
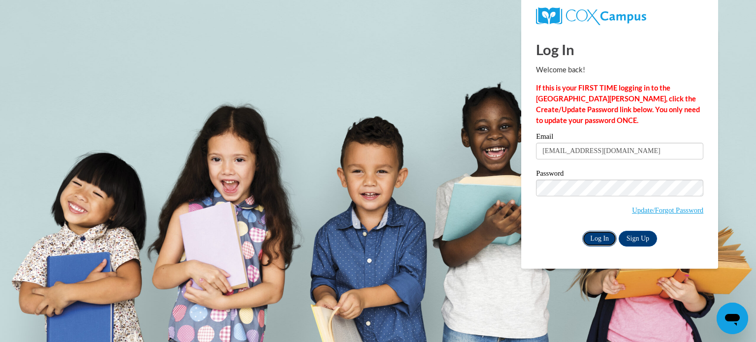
click at [594, 237] on input "Log In" at bounding box center [600, 239] width 34 height 16
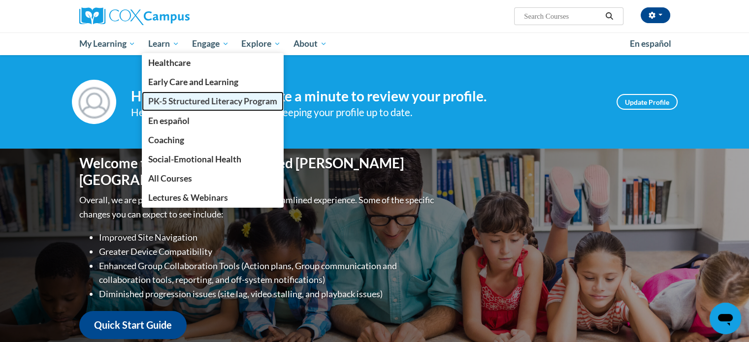
click at [177, 98] on span "PK-5 Structured Literacy Program" at bounding box center [212, 101] width 129 height 10
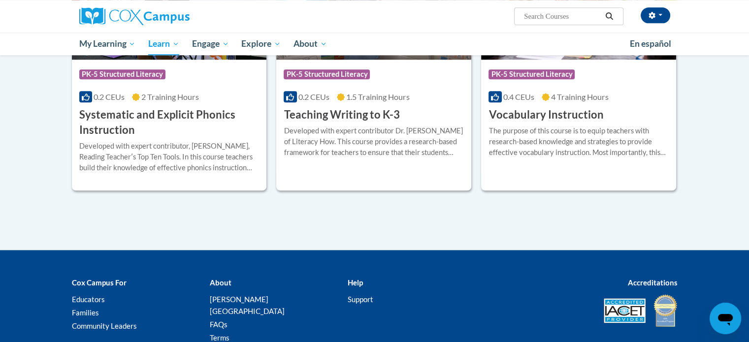
scroll to position [1043, 0]
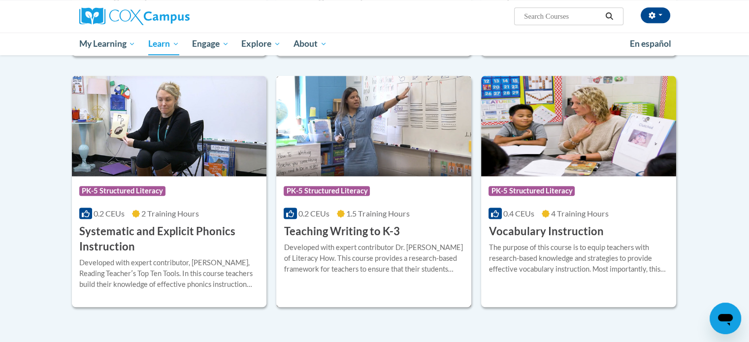
click at [391, 221] on div "Course Category: PK-5 Structured Literacy 0.2 CEUs 1.5 Training Hours COURSE Te…" at bounding box center [373, 207] width 195 height 63
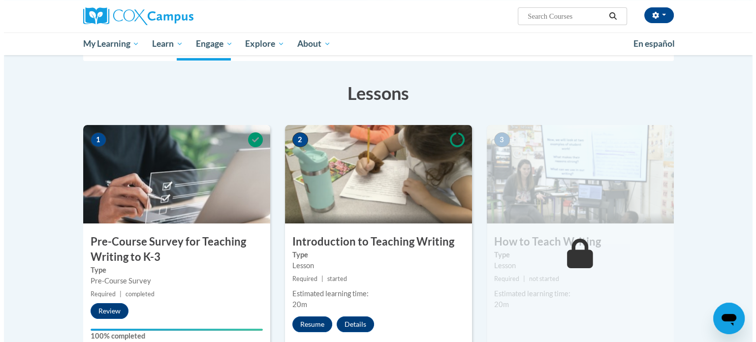
scroll to position [185, 0]
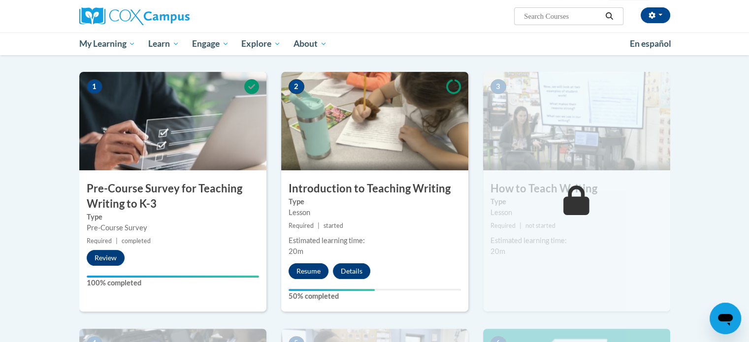
drag, startPoint x: 305, startPoint y: 283, endPoint x: 303, endPoint y: 273, distance: 10.0
click at [303, 273] on div "2 Introduction to Teaching Writing Type Lesson Required | started Estimated lea…" at bounding box center [374, 191] width 187 height 239
click at [301, 275] on button "Resume" at bounding box center [309, 271] width 40 height 16
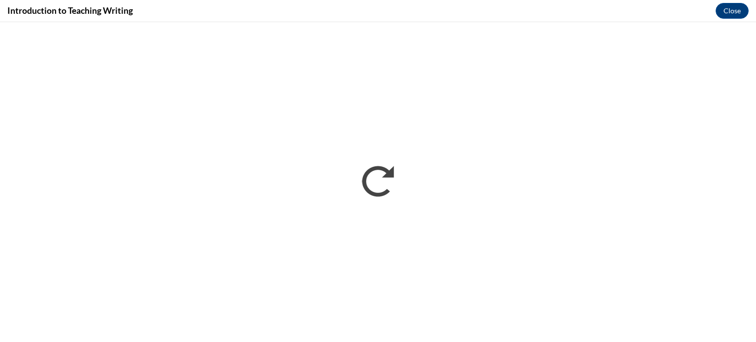
scroll to position [0, 0]
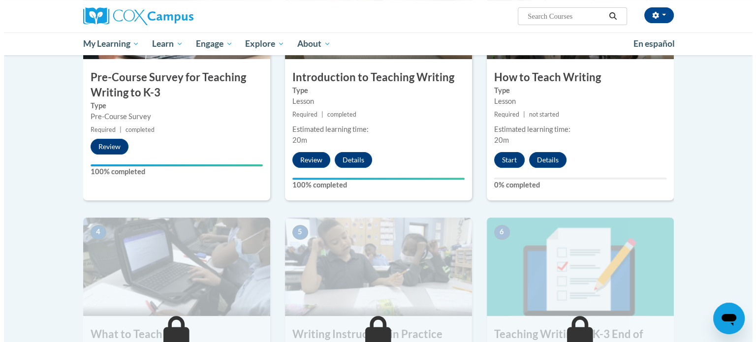
scroll to position [337, 0]
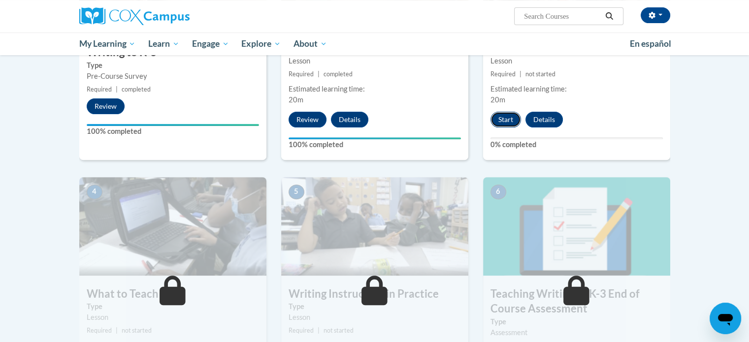
click at [505, 118] on button "Start" at bounding box center [506, 120] width 31 height 16
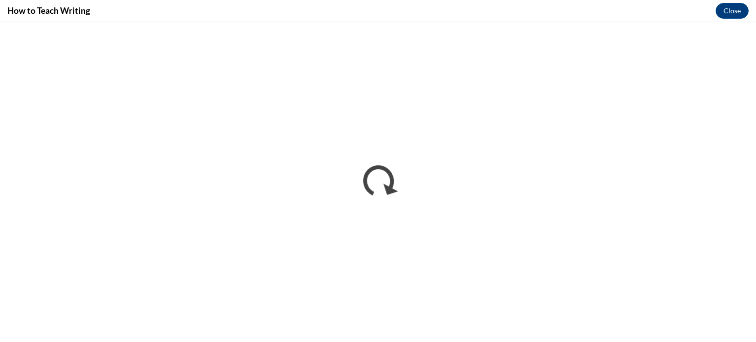
scroll to position [0, 0]
